Goal: Communication & Community: Participate in discussion

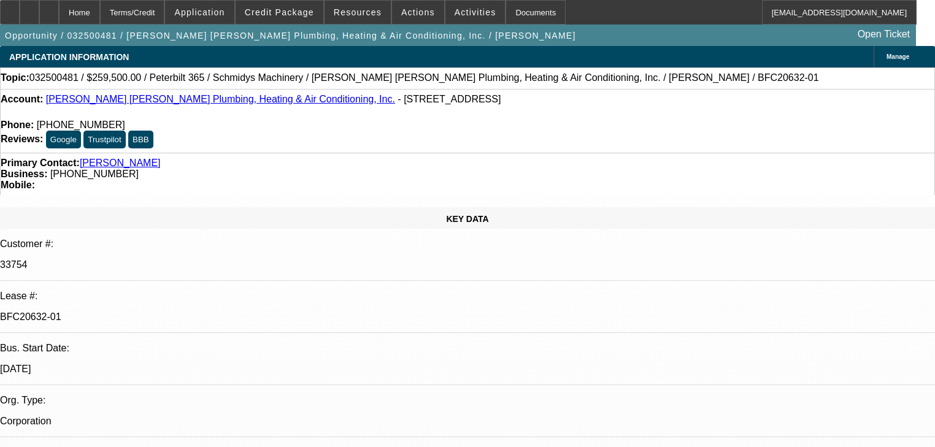
select select "0"
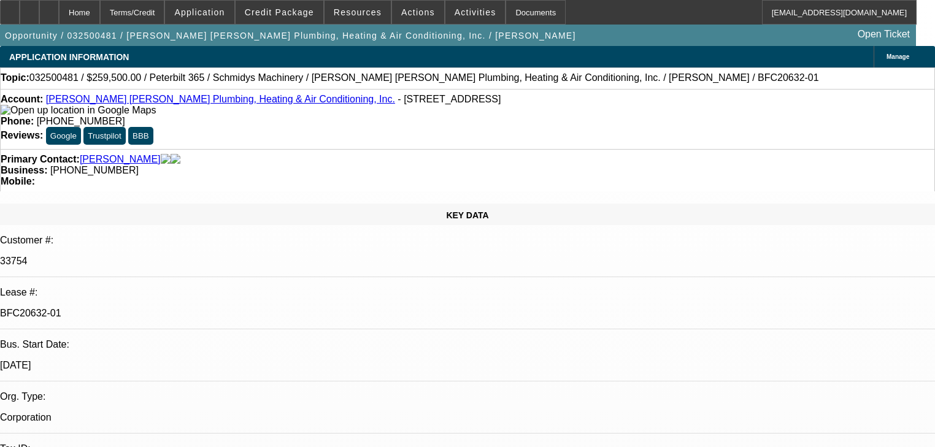
select select "0"
select select "6"
select select "0"
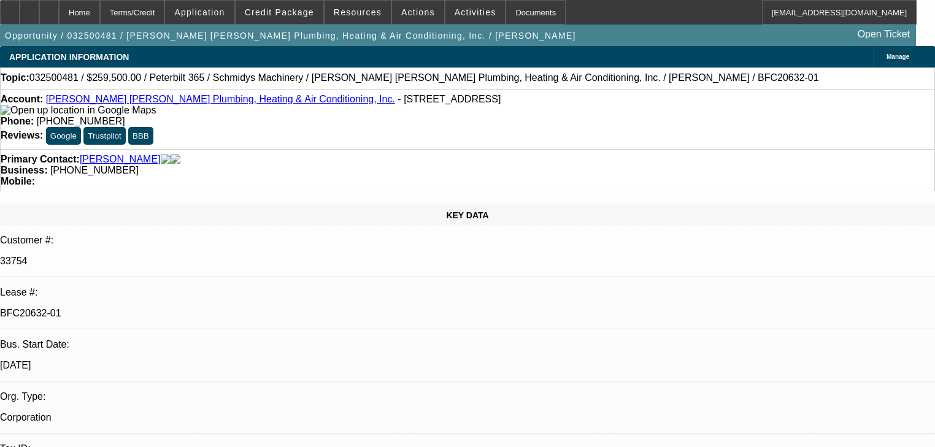
select select "0"
select select "6"
select select "0"
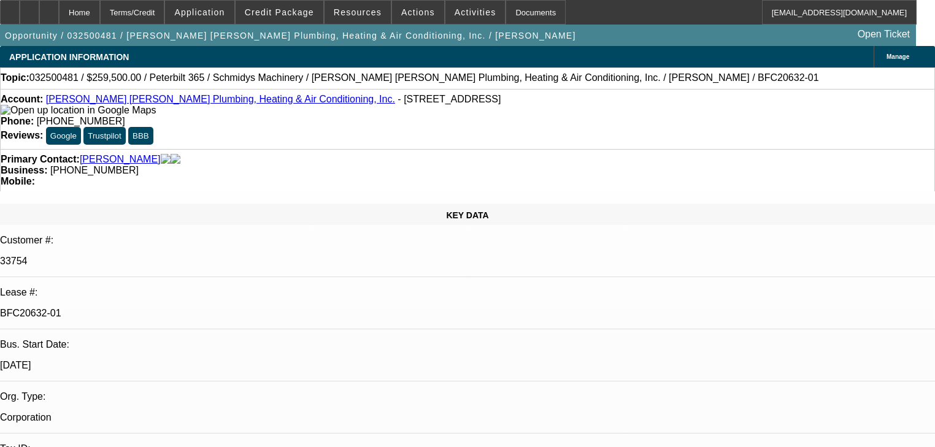
select select "6"
select select "0"
select select "6"
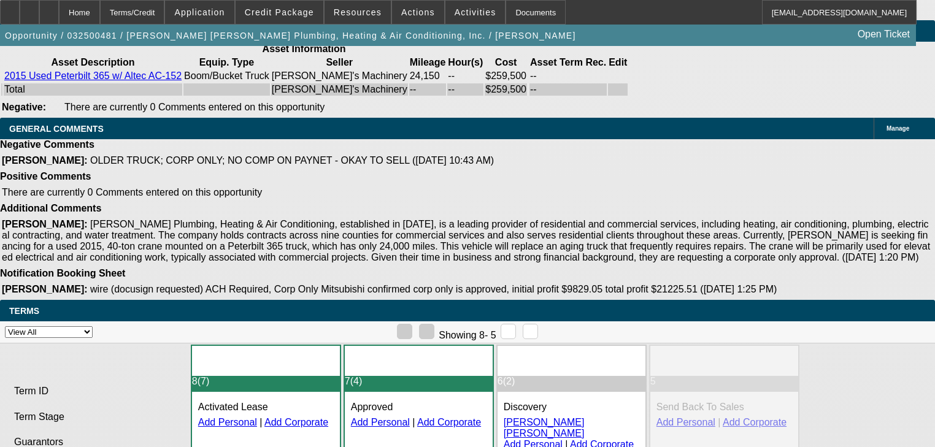
scroll to position [2210, 0]
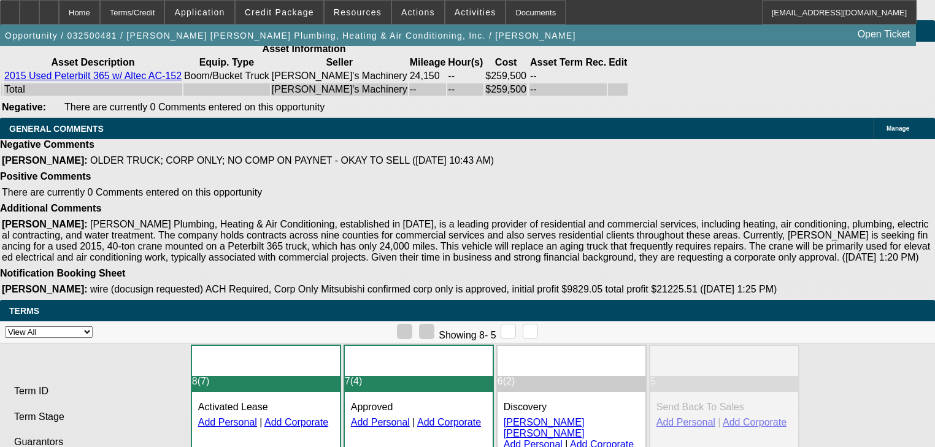
scroll to position [2013, 0]
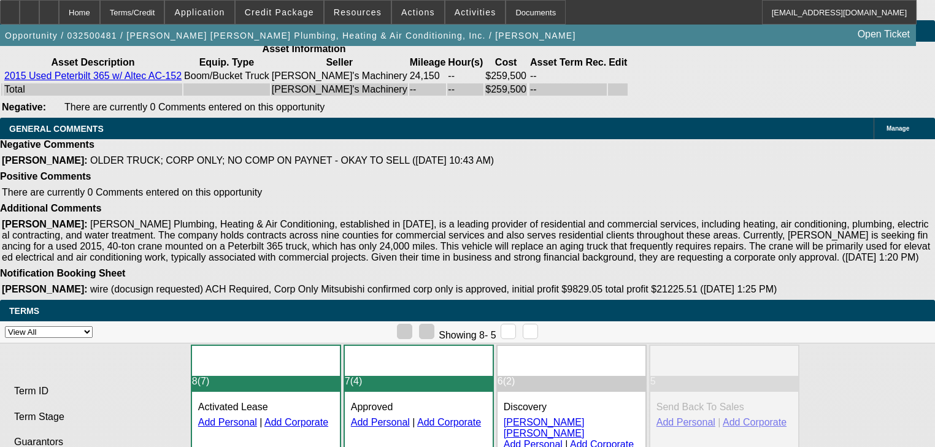
scroll to position [1915, 0]
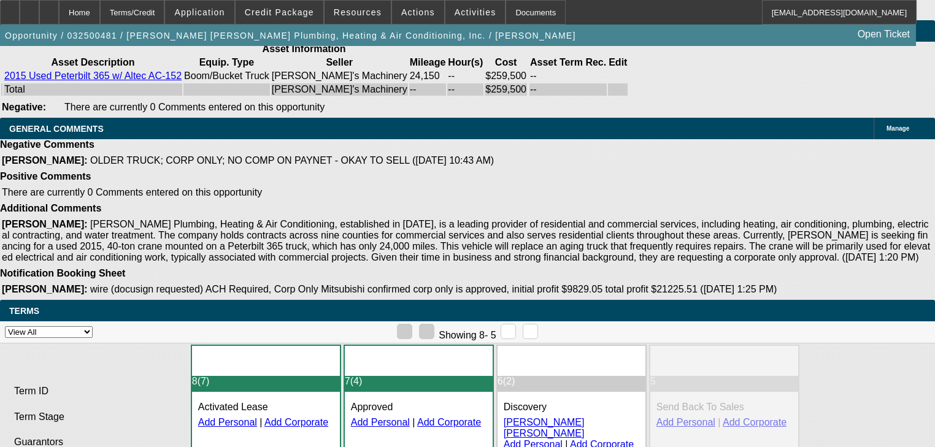
scroll to position [1768, 0]
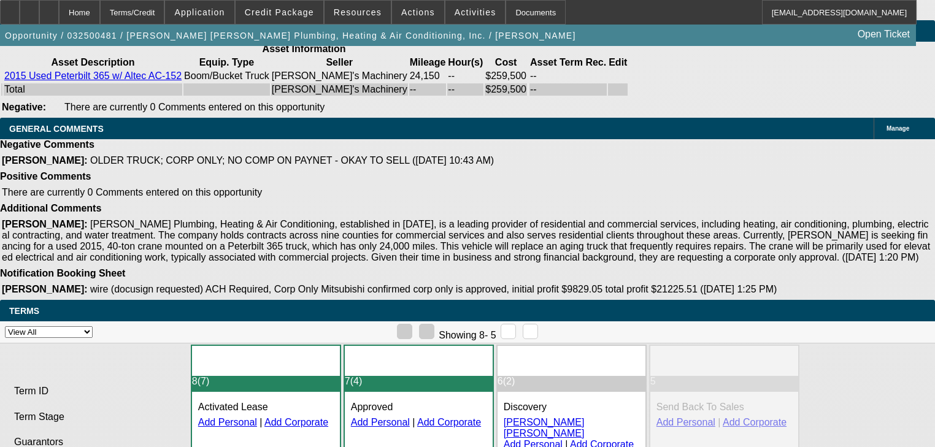
scroll to position [827, 0]
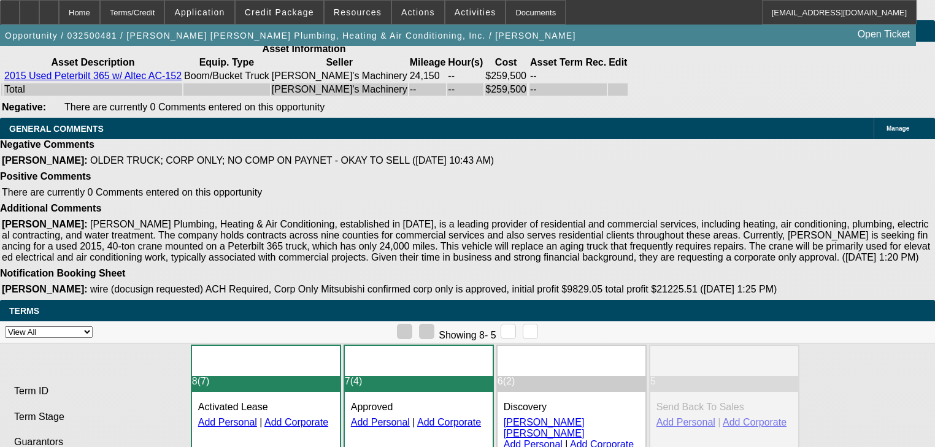
click at [290, 16] on span "Credit Package" at bounding box center [279, 12] width 69 height 10
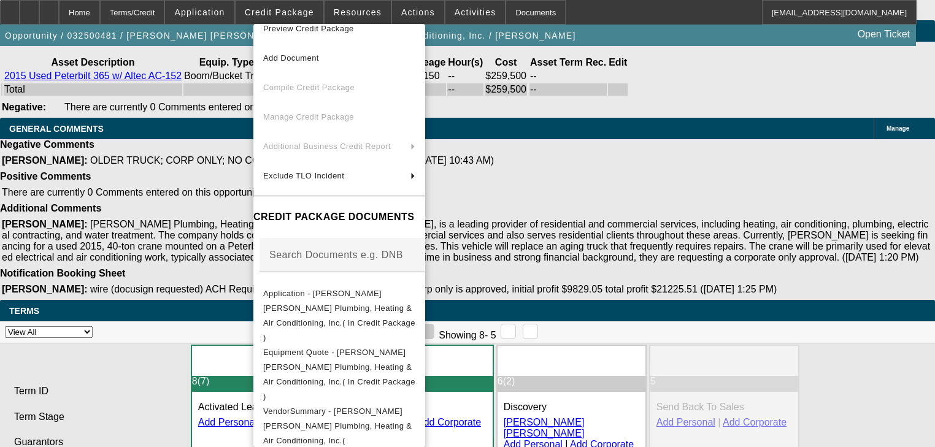
scroll to position [0, 0]
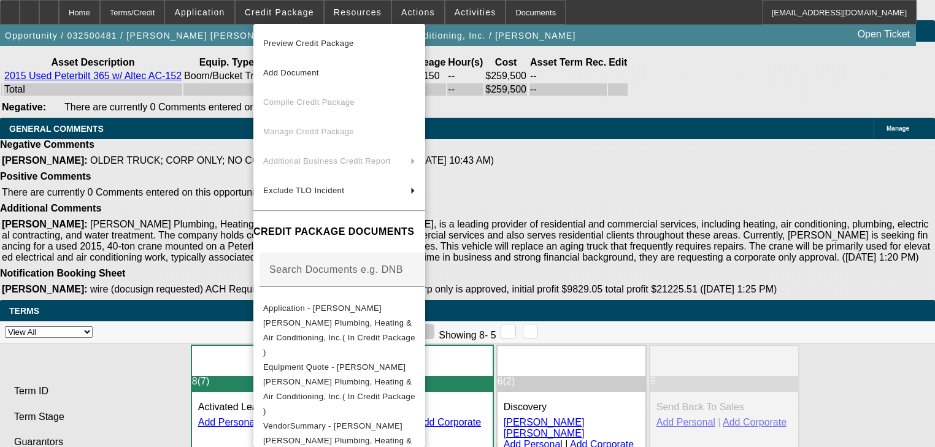
click at [636, 13] on div at bounding box center [467, 223] width 935 height 447
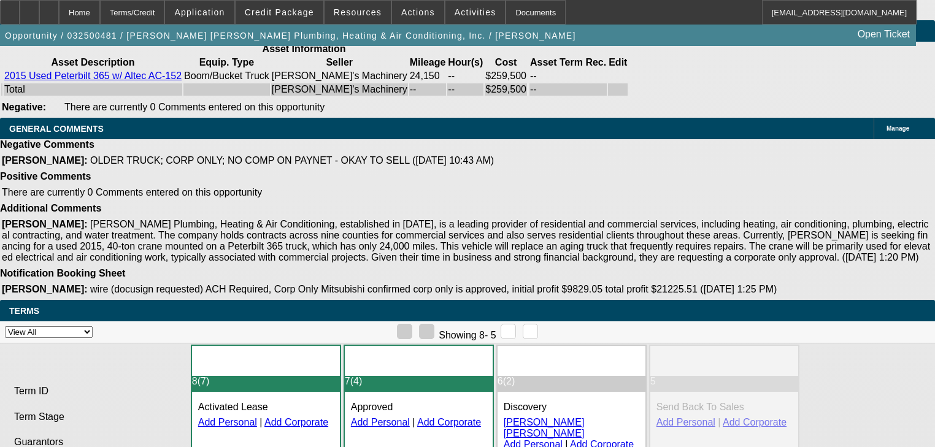
click at [625, 12] on div "Home Terms/Credit Application Credit Package Resources Actions Activities Docum…" at bounding box center [458, 12] width 917 height 25
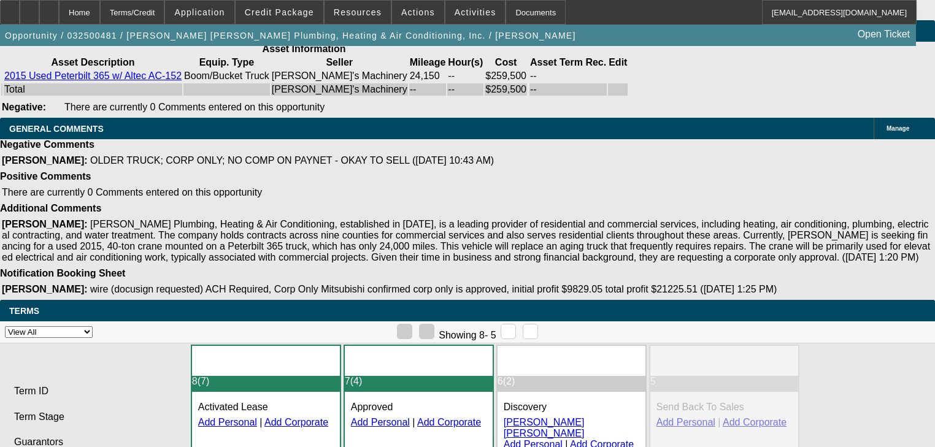
scroll to position [1571, 0]
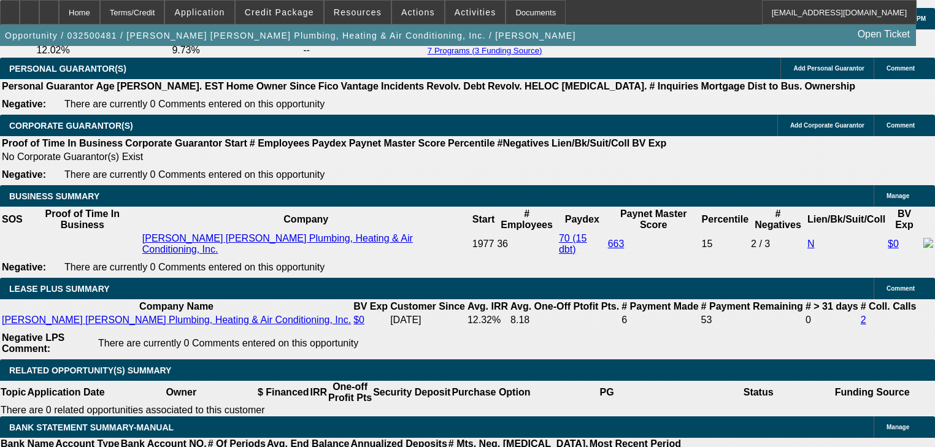
scroll to position [1866, 0]
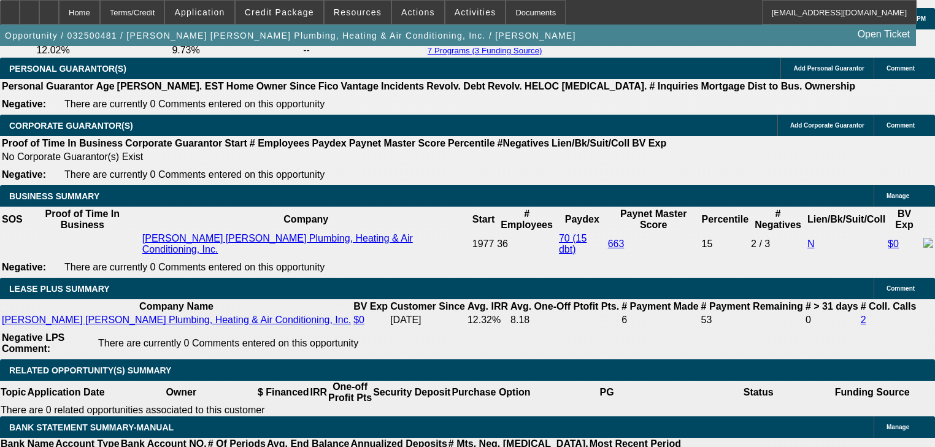
scroll to position [1768, 0]
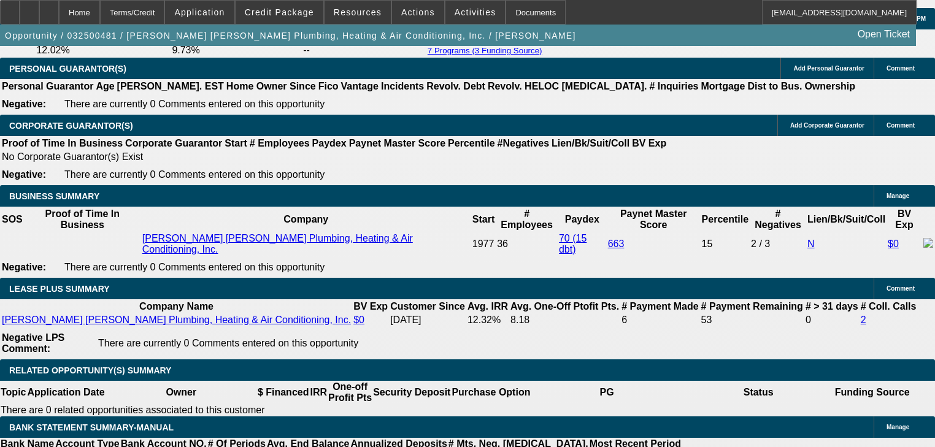
scroll to position [1571, 0]
